Goal: Task Accomplishment & Management: Manage account settings

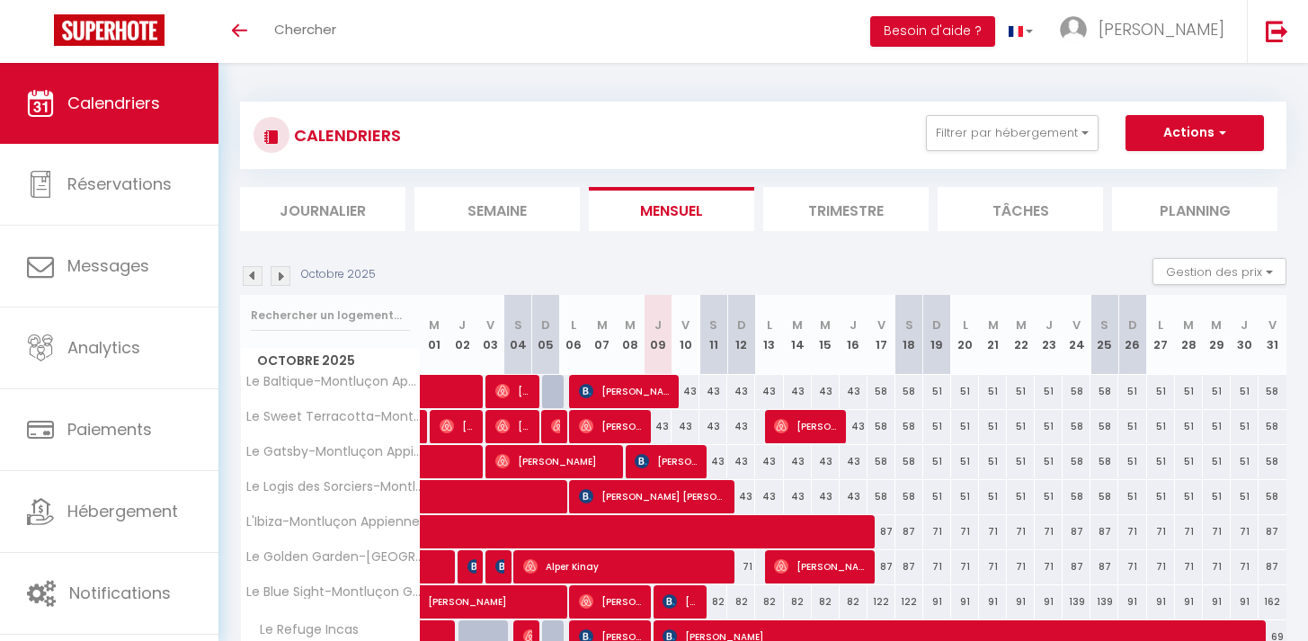
drag, startPoint x: 1305, startPoint y: 628, endPoint x: 1557, endPoint y: 738, distance: 274.5
click at [1308, 640] on html "🟢 Des questions ou besoin d'assistance pour la migration AirBnB? Prenez rdv >>>…" at bounding box center [654, 320] width 1308 height 641
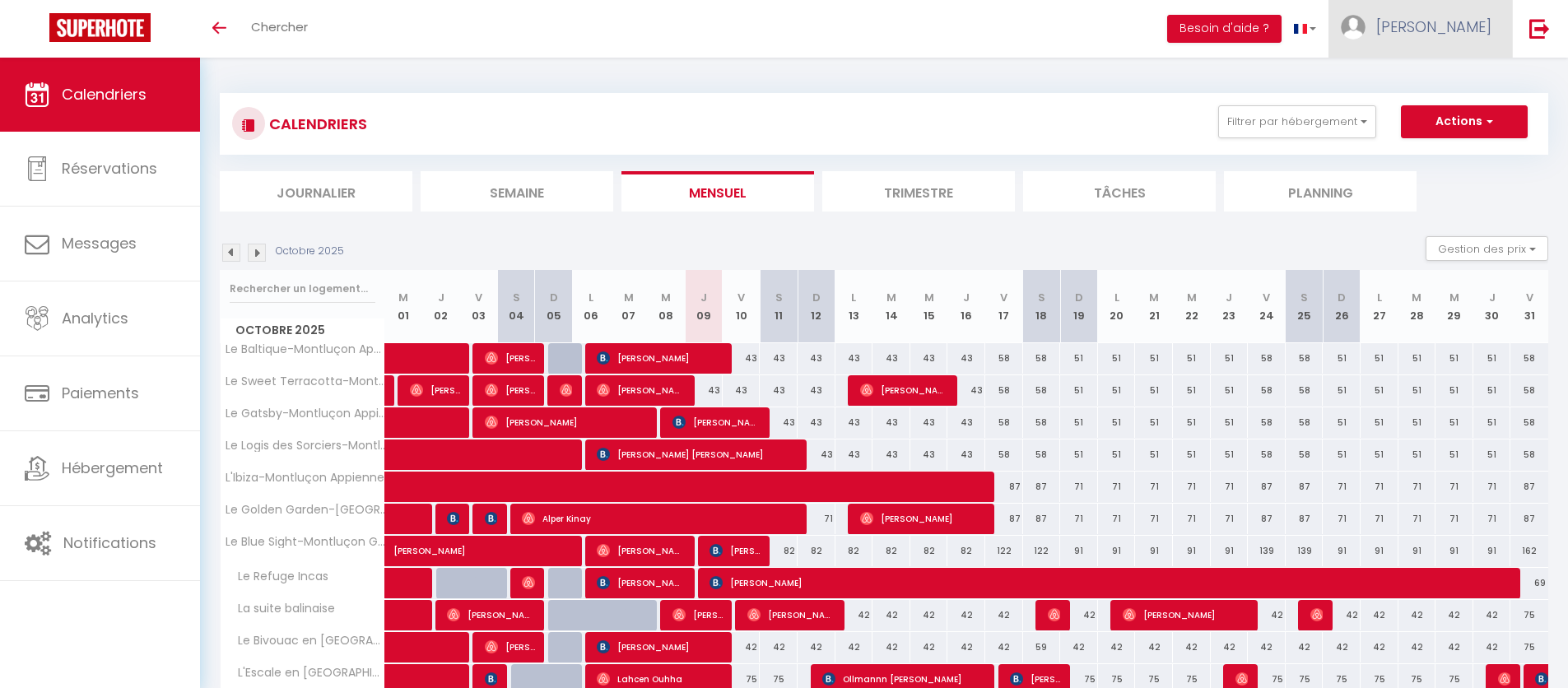
click at [1209, 28] on link "[PERSON_NAME]" at bounding box center [1421, 28] width 183 height 58
click at [1209, 75] on link "Paramètres" at bounding box center [1446, 82] width 122 height 28
select select "28"
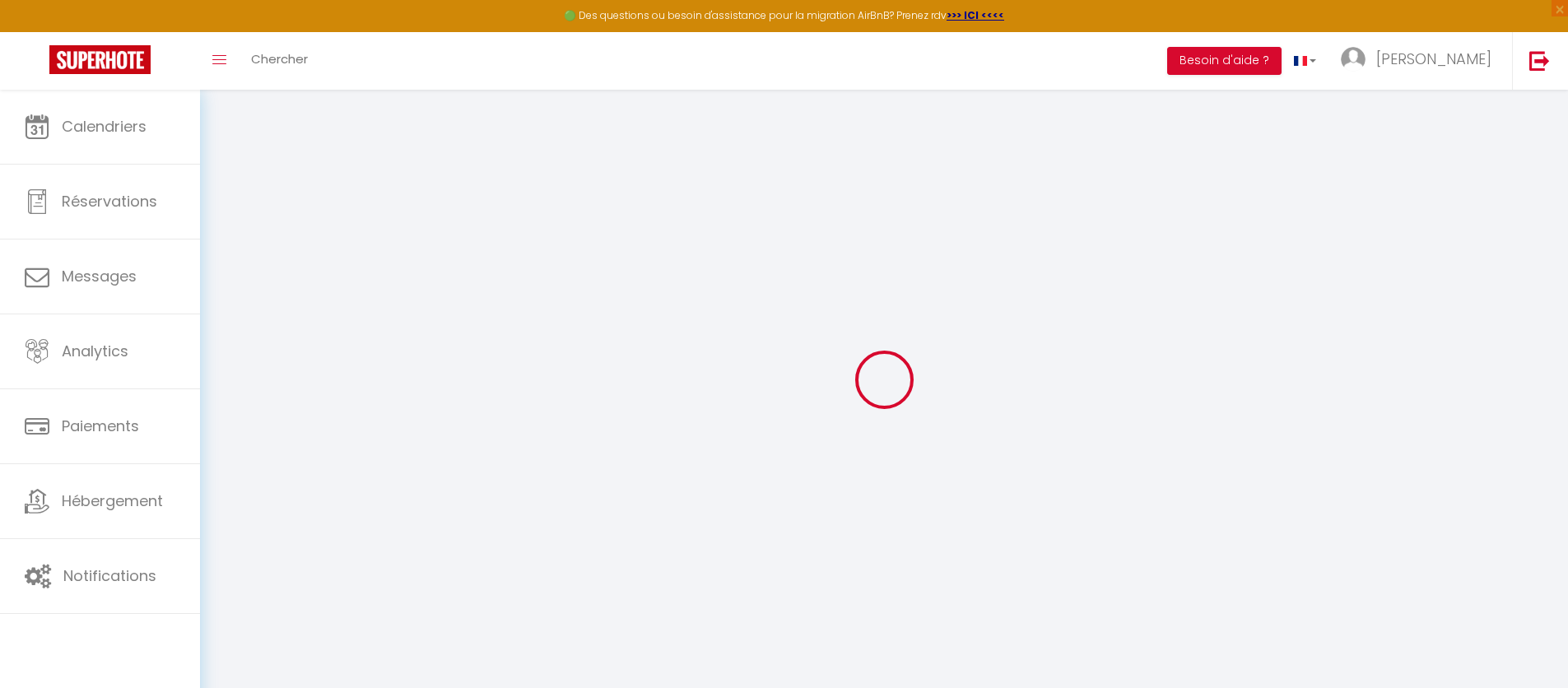
type input "2FqSnMF8lBwAJI2R4oKOGi5rr"
type input "9NL0DHfgaWXgU8AxEsplEhuvY"
type input "[URL][DOMAIN_NAME]"
select select "fr"
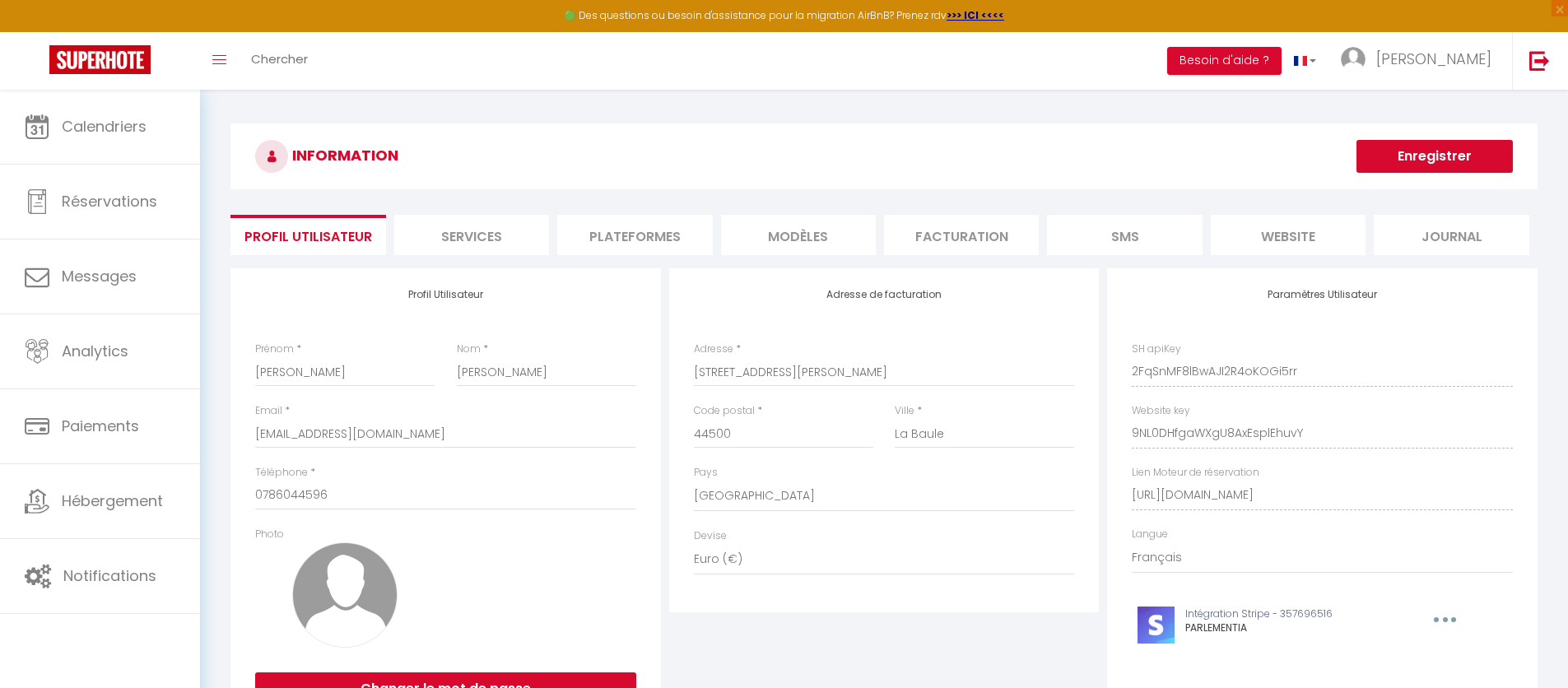
click at [716, 133] on h3 "INFORMATION" at bounding box center [884, 157] width 1307 height 66
click at [1209, 66] on span "[PERSON_NAME]" at bounding box center [1434, 59] width 115 height 20
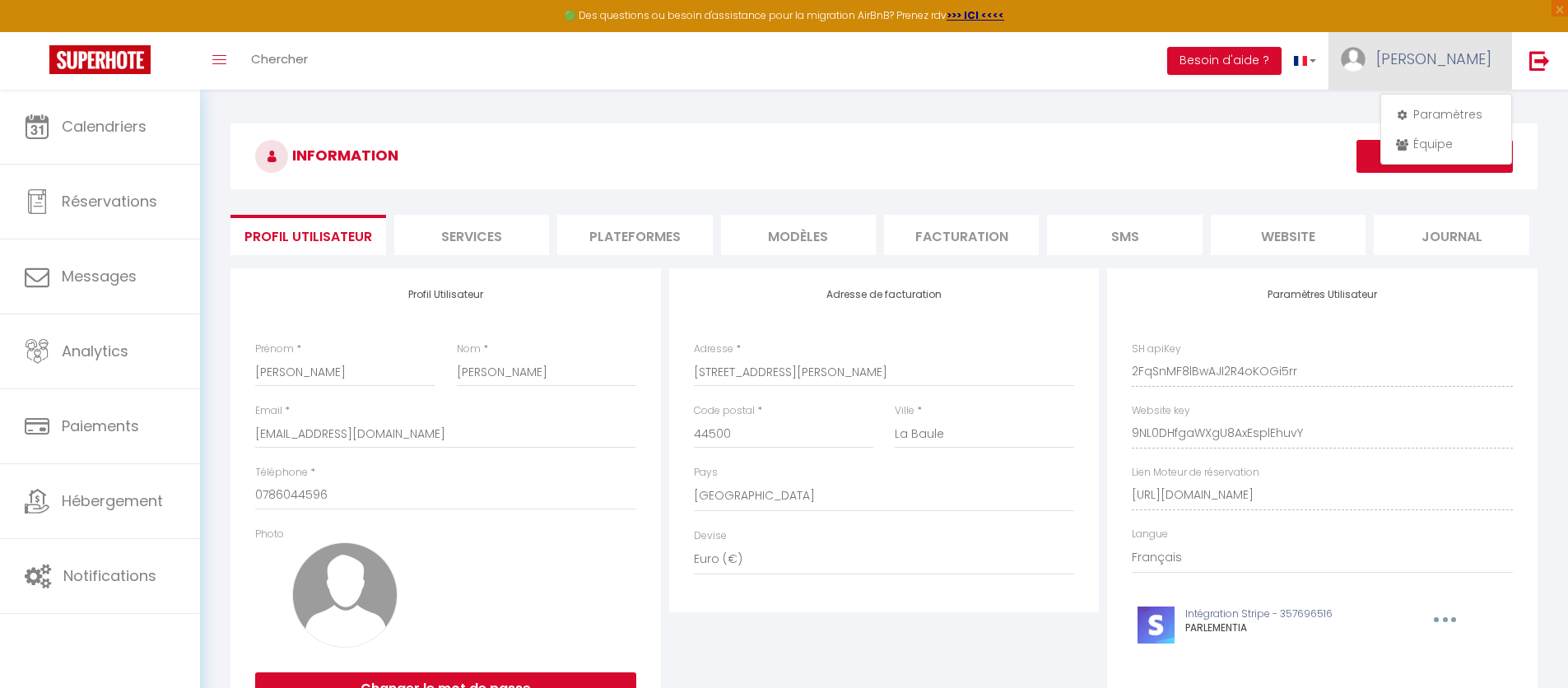
click at [1209, 66] on span "[PERSON_NAME]" at bounding box center [1434, 59] width 115 height 20
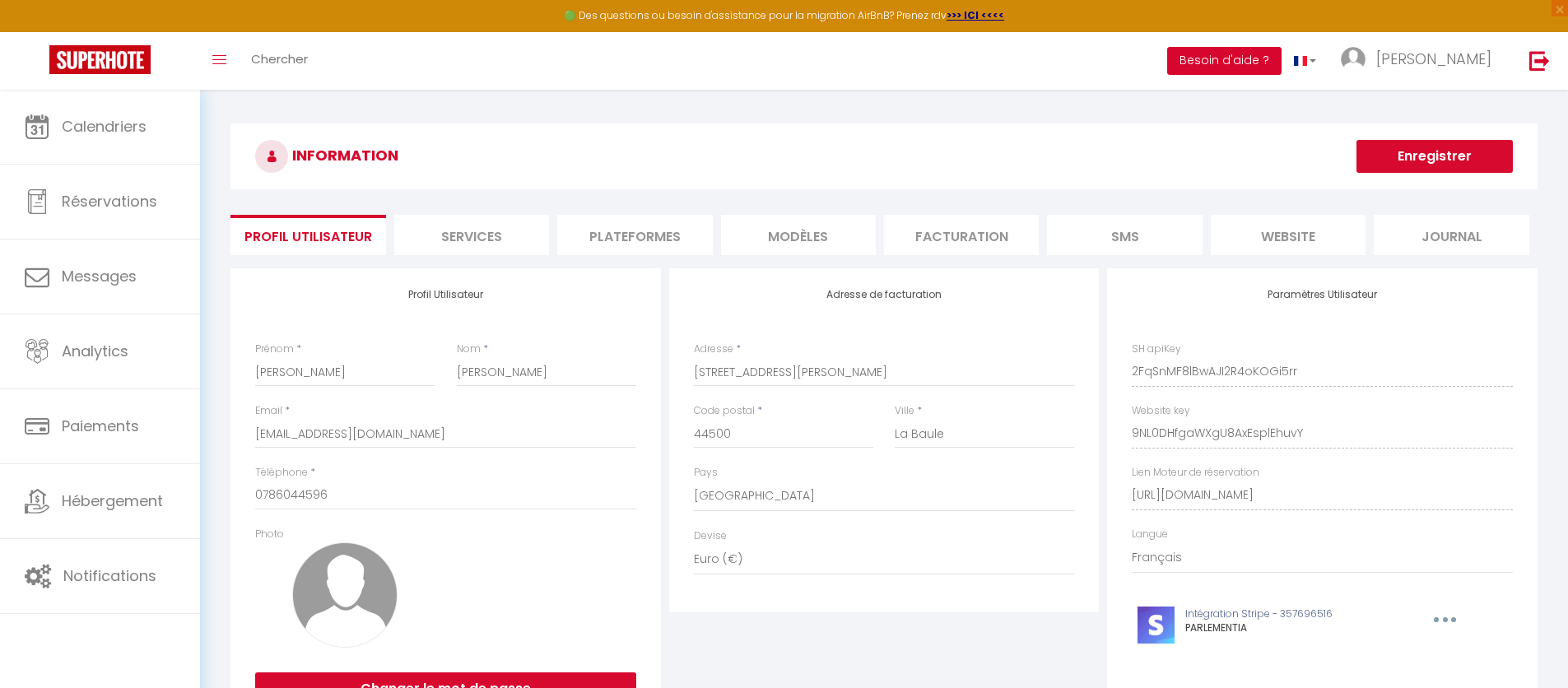
click at [1209, 58] on button "Besoin d'aide ?" at bounding box center [1225, 60] width 114 height 28
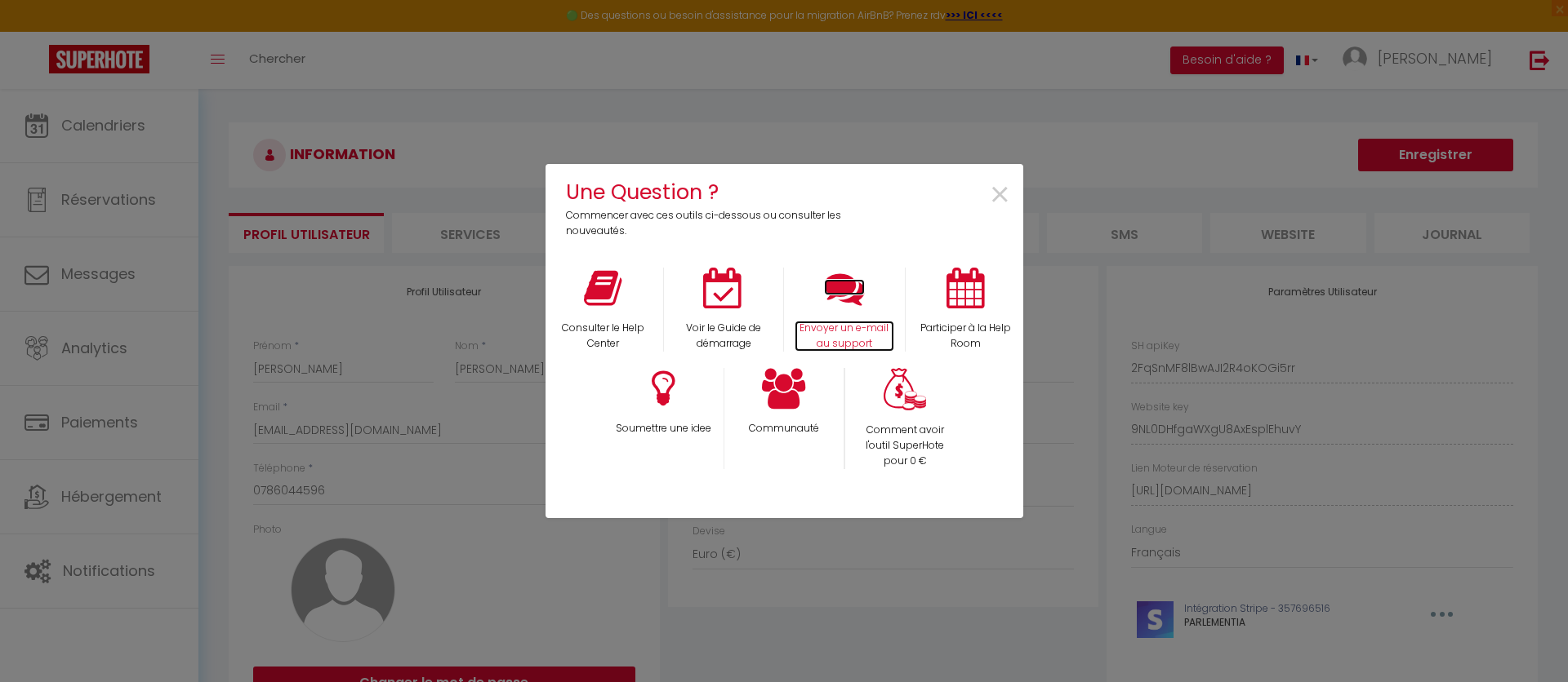
click at [853, 277] on icon at bounding box center [844, 288] width 41 height 41
